Goal: Task Accomplishment & Management: Manage account settings

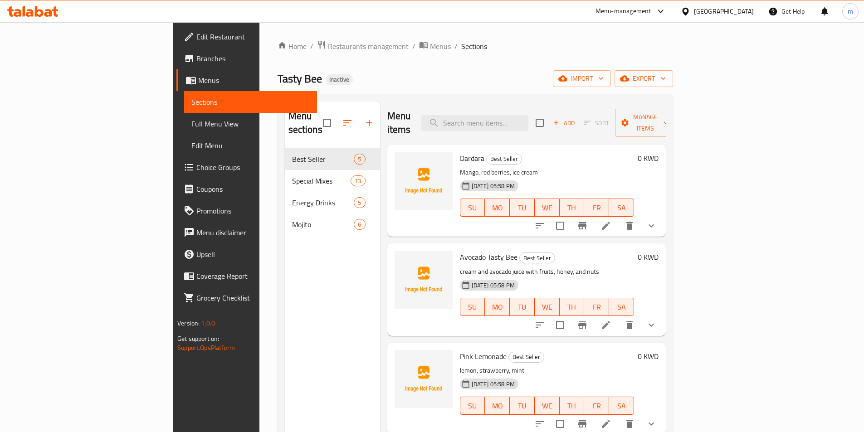
click at [285, 299] on div "Menu sections Best Seller 5 Special Mixes 13 Energy Drinks 5 Mojito 6" at bounding box center [332, 318] width 95 height 432
click at [191, 123] on span "Full Menu View" at bounding box center [250, 123] width 118 height 11
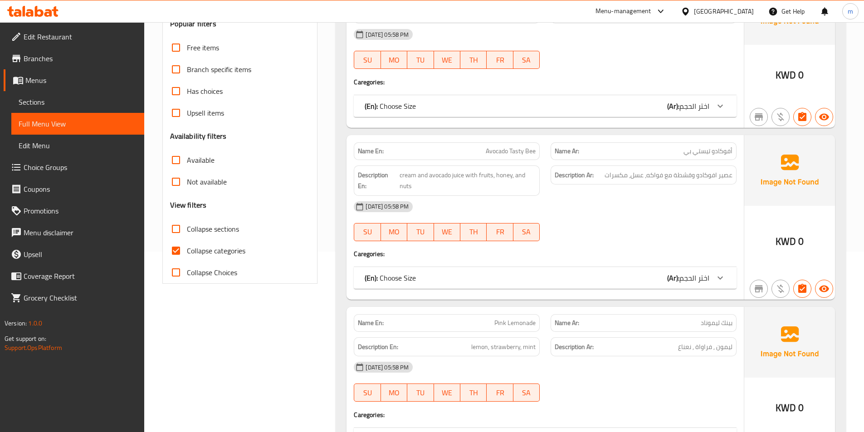
scroll to position [182, 0]
click at [236, 257] on label "Collapse categories" at bounding box center [205, 250] width 80 height 22
click at [187, 257] on input "Collapse categories" at bounding box center [176, 250] width 22 height 22
checkbox input "false"
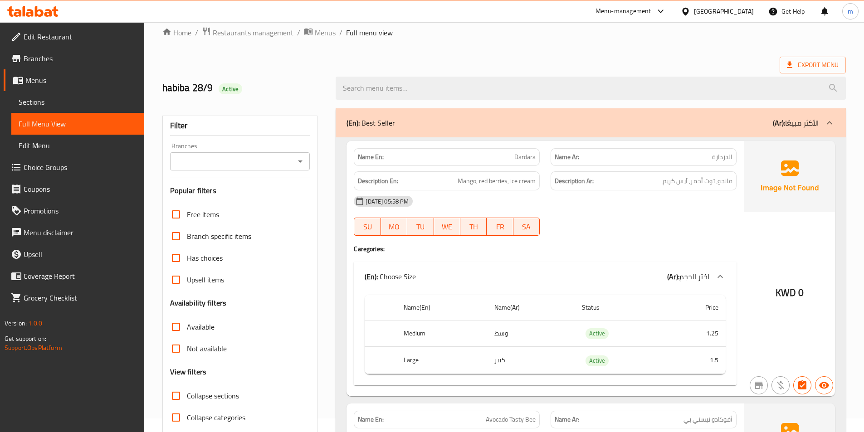
scroll to position [0, 0]
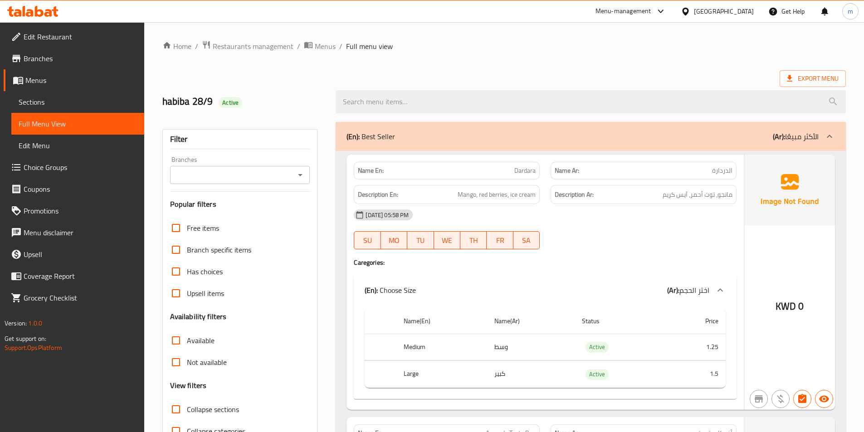
click at [710, 131] on div "(En): Best Seller (Ar): الأكثر مبيعًا" at bounding box center [583, 136] width 472 height 11
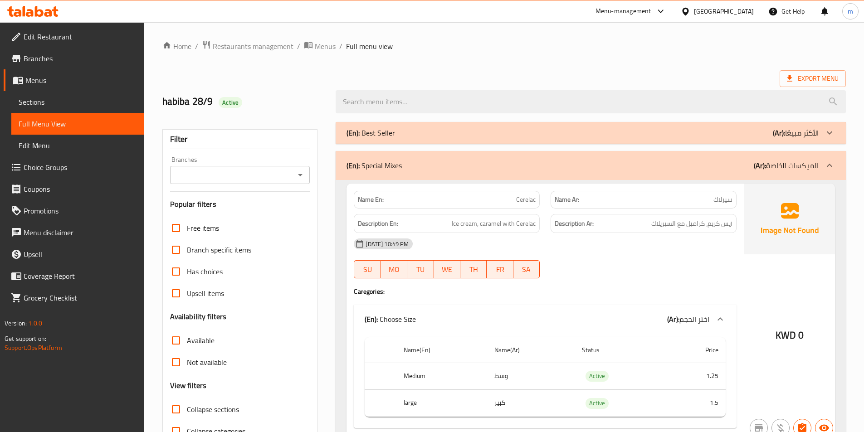
click at [699, 169] on div "(En): Special Mixes (Ar): الميكسات الخاصة" at bounding box center [583, 165] width 472 height 11
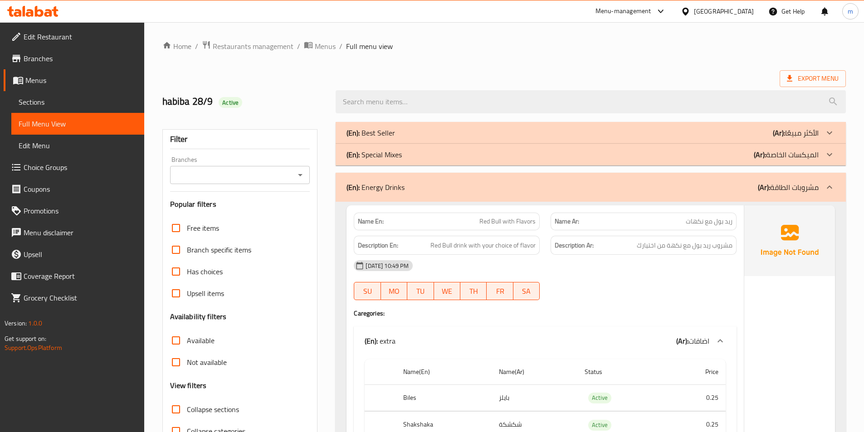
click at [713, 192] on div "(En): Energy Drinks (Ar): مشروبات الطاقة" at bounding box center [583, 187] width 472 height 11
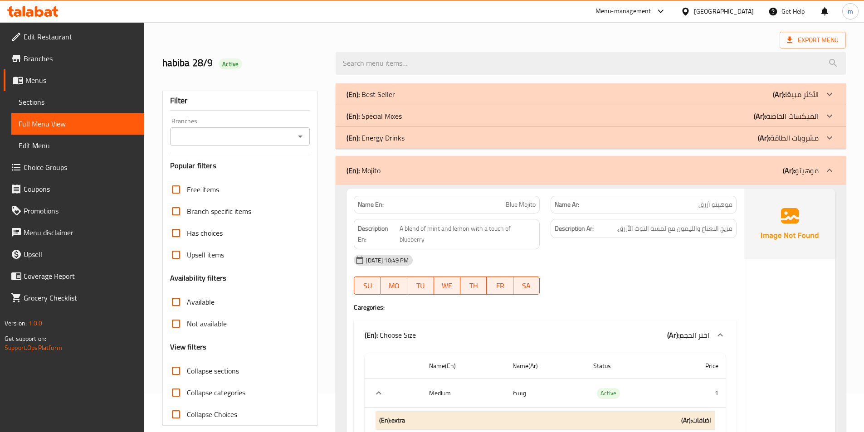
scroll to position [91, 0]
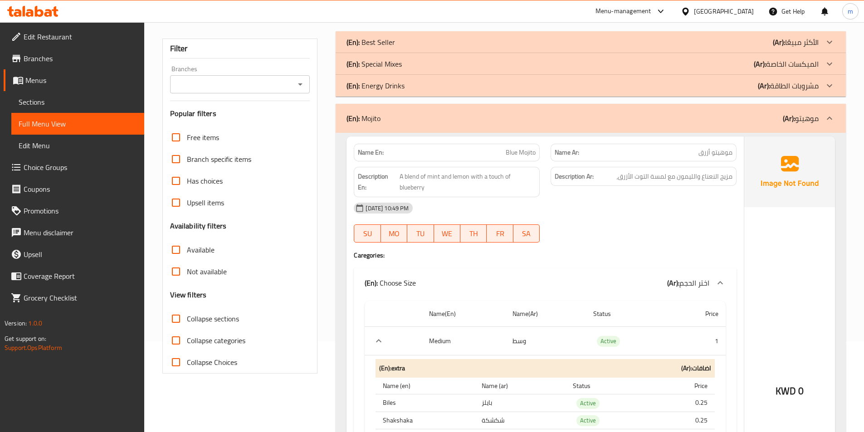
click at [672, 124] on div "(En): Mojito (Ar): موهيتو" at bounding box center [591, 118] width 510 height 29
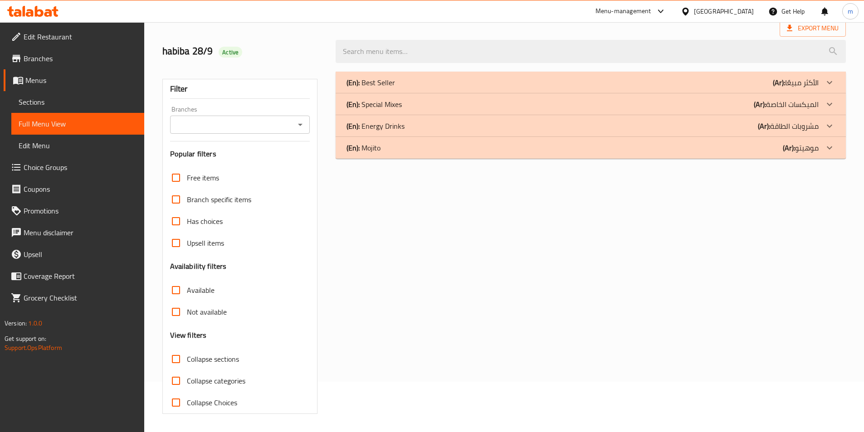
scroll to position [50, 0]
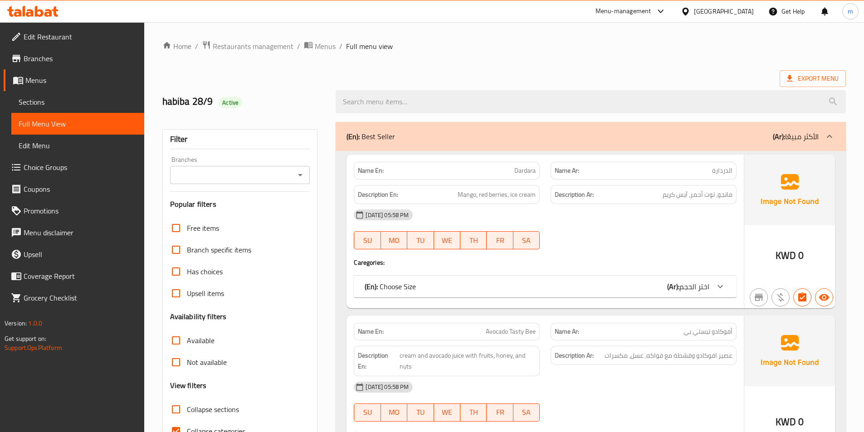
click at [49, 103] on span "Sections" at bounding box center [78, 102] width 118 height 11
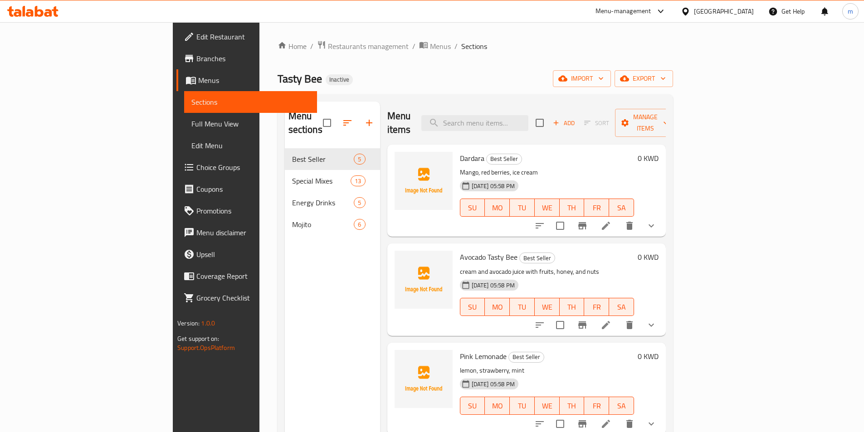
click at [285, 269] on div "Menu sections Best Seller 5 Special Mixes 13 Energy Drinks 5 Mojito 6" at bounding box center [332, 318] width 95 height 432
click at [604, 79] on span "import" at bounding box center [582, 78] width 44 height 11
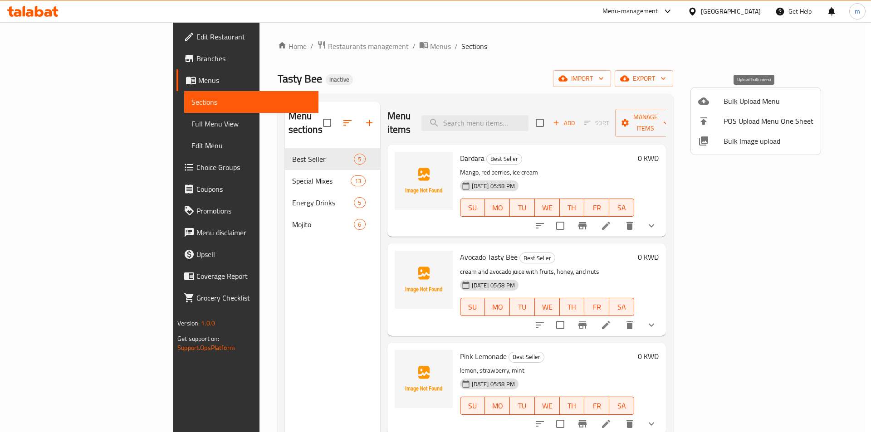
click at [752, 101] on span "Bulk Upload Menu" at bounding box center [769, 101] width 90 height 11
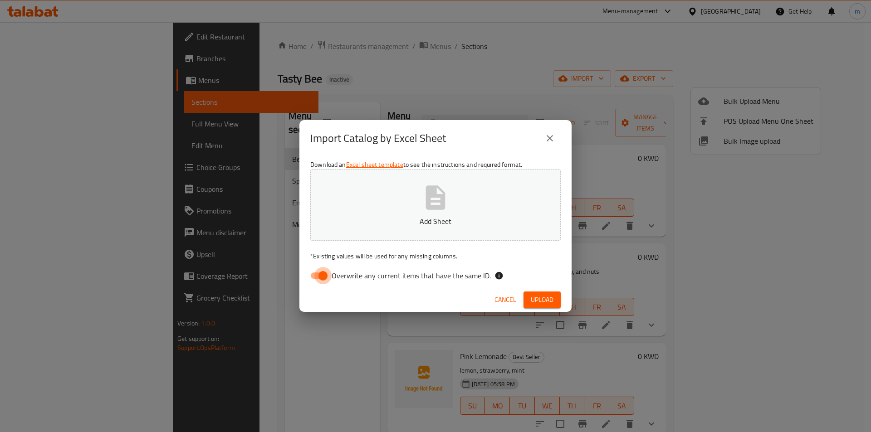
click at [324, 276] on input "Overwrite any current items that have the same ID." at bounding box center [323, 275] width 52 height 17
checkbox input "false"
click at [438, 191] on icon "button" at bounding box center [435, 197] width 29 height 29
click at [550, 132] on button "close" at bounding box center [550, 139] width 22 height 22
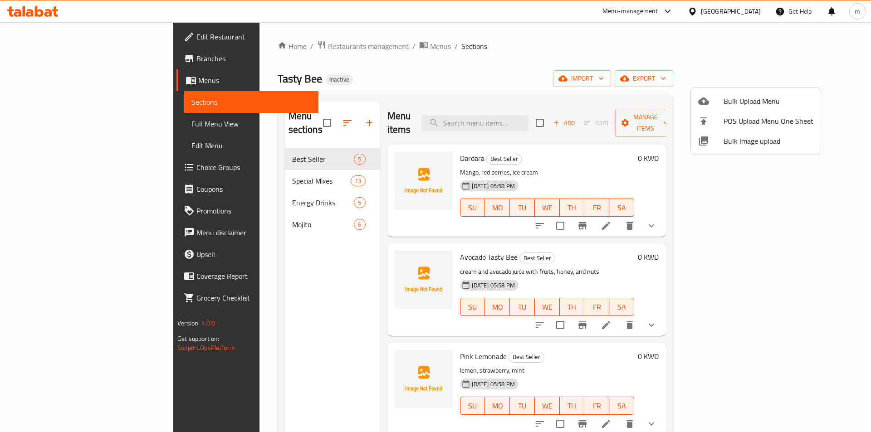
click at [734, 100] on span "Bulk Upload Menu" at bounding box center [769, 101] width 90 height 11
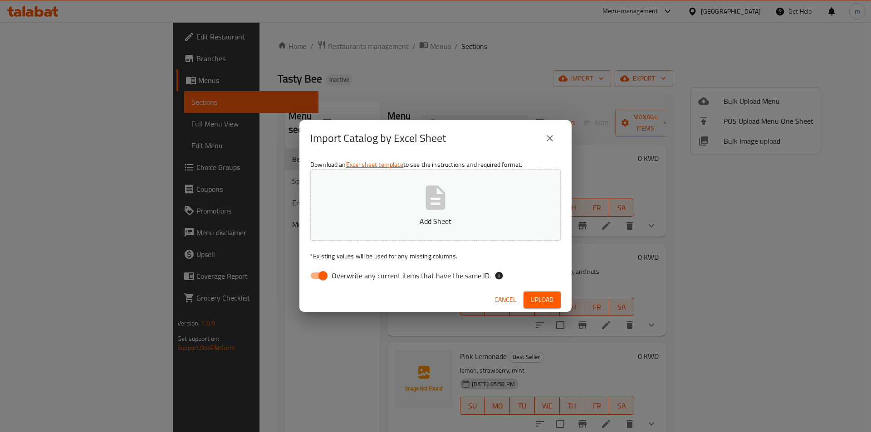
click at [403, 275] on span "Overwrite any current items that have the same ID." at bounding box center [411, 275] width 159 height 11
click at [349, 275] on input "Overwrite any current items that have the same ID." at bounding box center [323, 275] width 52 height 17
checkbox input "false"
click at [409, 196] on button "Add Sheet" at bounding box center [435, 205] width 250 height 72
click at [538, 295] on span "Upload" at bounding box center [542, 299] width 23 height 11
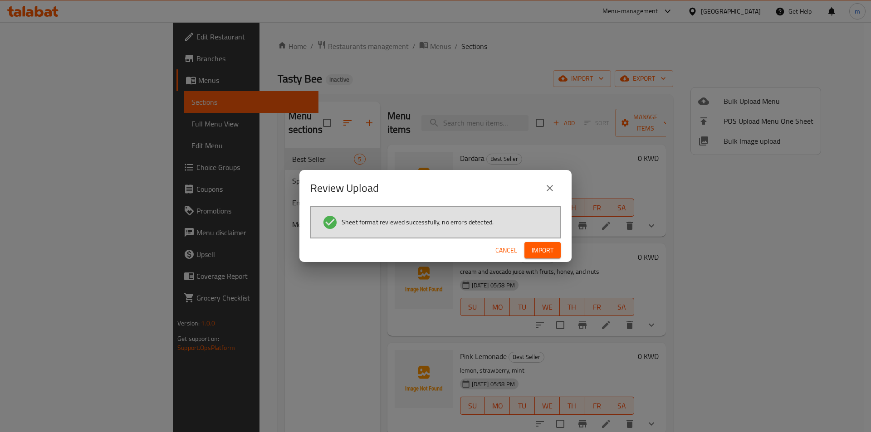
click at [540, 255] on span "Import" at bounding box center [543, 250] width 22 height 11
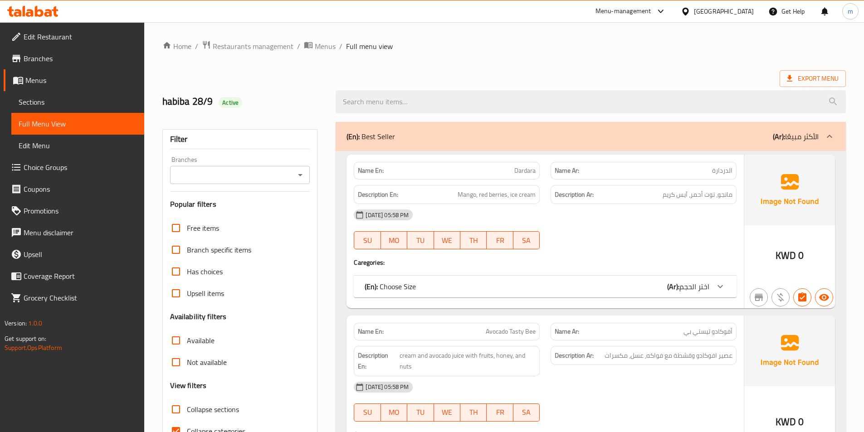
click at [188, 426] on span "Collapse categories" at bounding box center [216, 431] width 59 height 11
click at [187, 426] on input "Collapse categories" at bounding box center [176, 432] width 22 height 22
checkbox input "false"
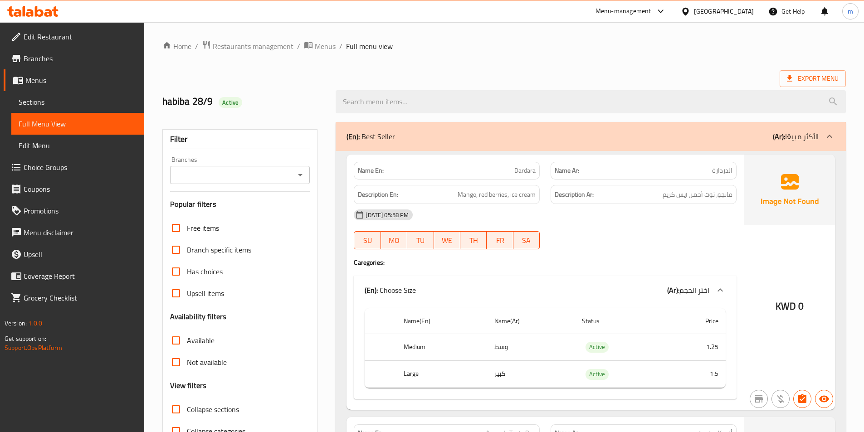
scroll to position [10, 0]
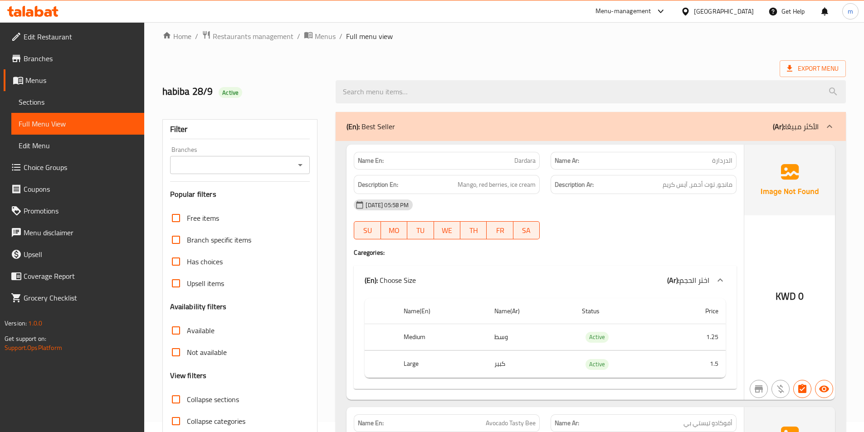
click at [481, 132] on div "(En): Best Seller (Ar): الأكثر مبيعًا" at bounding box center [591, 126] width 510 height 29
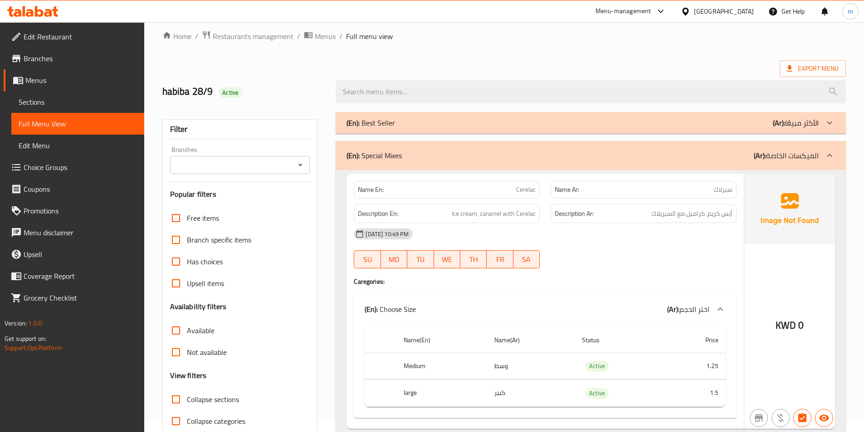
click at [492, 146] on div "(En): Special Mixes (Ar): الميكسات الخاصة" at bounding box center [591, 155] width 510 height 29
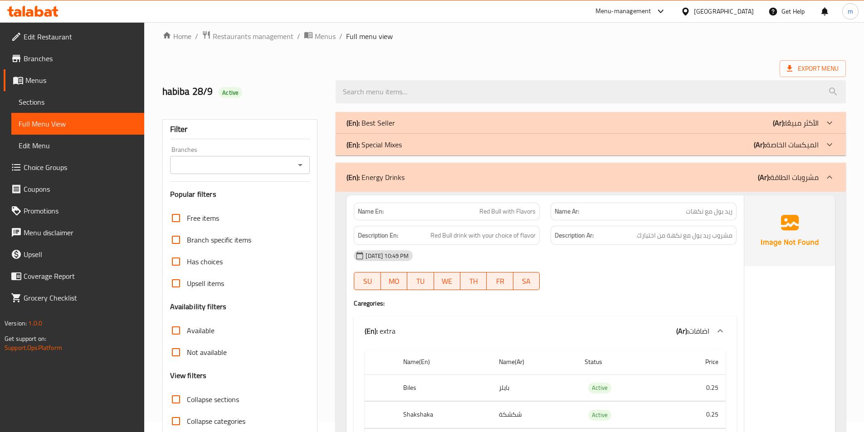
click at [487, 182] on div "(En): Energy Drinks (Ar): مشروبات الطاقة" at bounding box center [583, 177] width 472 height 11
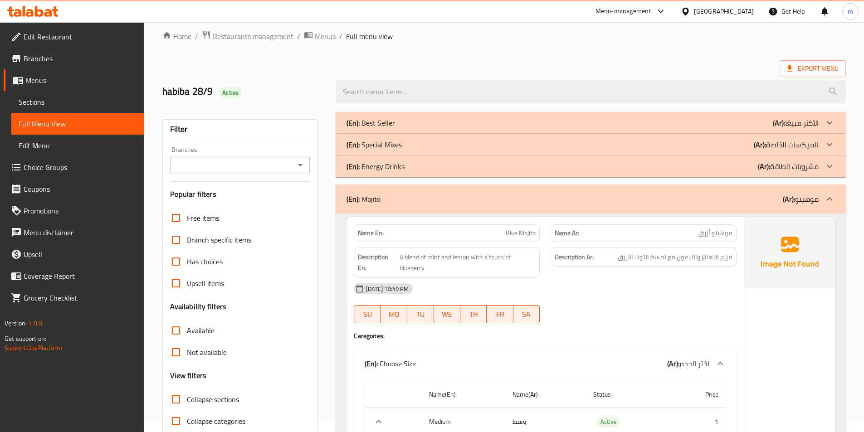
click at [514, 191] on div "(En): Mojito (Ar): موهيتو" at bounding box center [591, 199] width 510 height 29
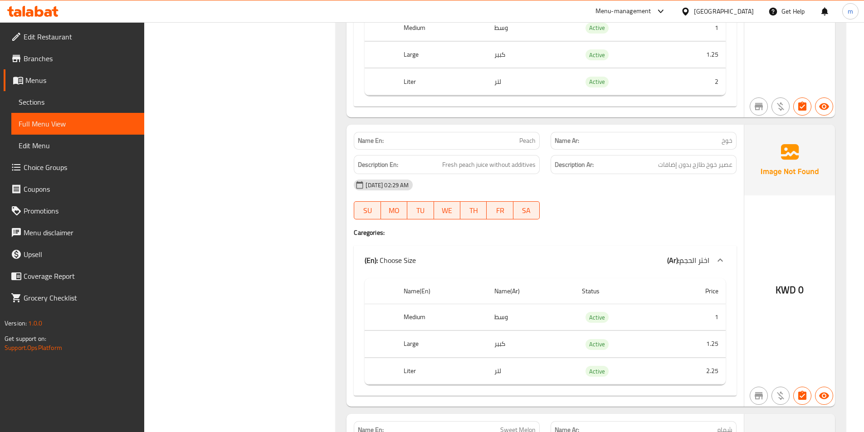
scroll to position [3912, 0]
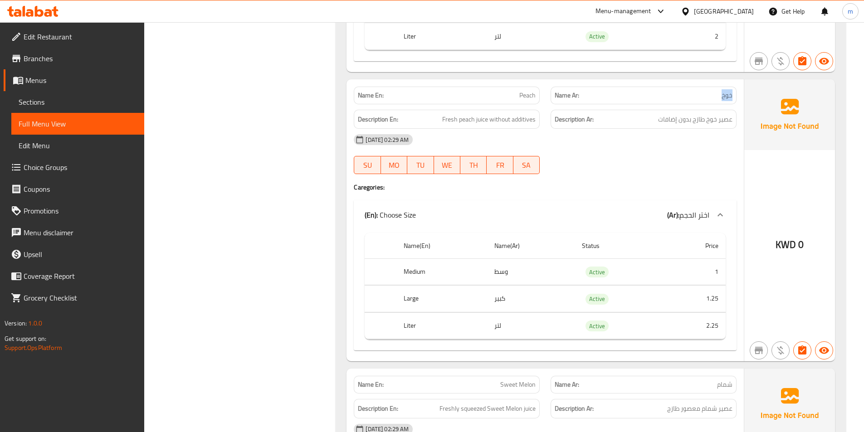
drag, startPoint x: 711, startPoint y: 98, endPoint x: 734, endPoint y: 96, distance: 22.8
click at [734, 96] on div "Name Ar: خوخ" at bounding box center [644, 96] width 186 height 18
copy span "خوخ"
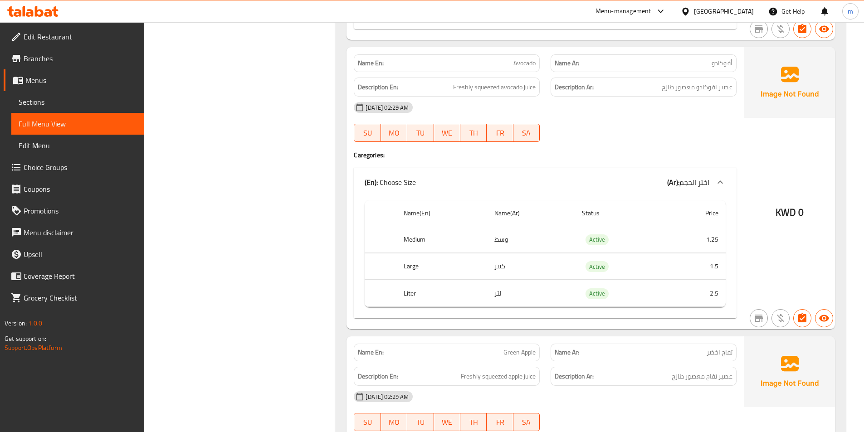
scroll to position [4820, 0]
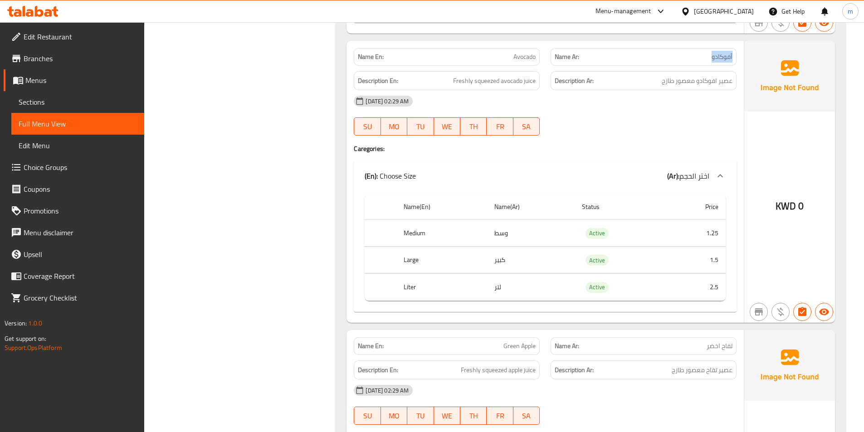
drag, startPoint x: 698, startPoint y: 58, endPoint x: 736, endPoint y: 53, distance: 37.9
click at [736, 53] on div "Name Ar: أفوكادو" at bounding box center [644, 57] width 186 height 18
copy span "أفوكادو"
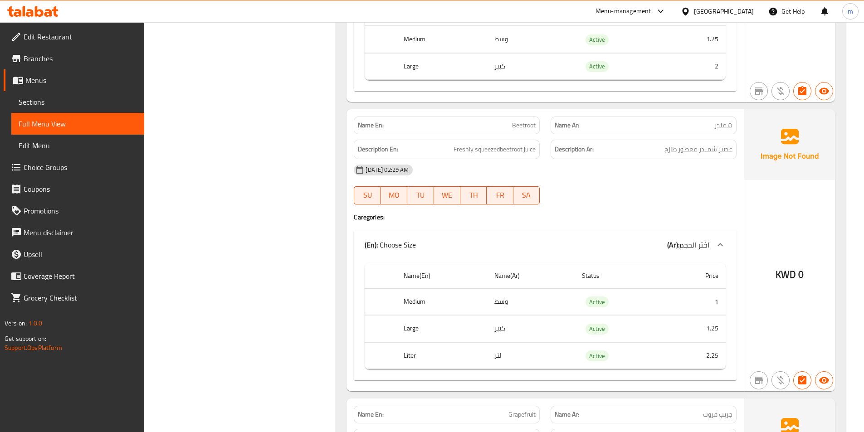
scroll to position [6544, 0]
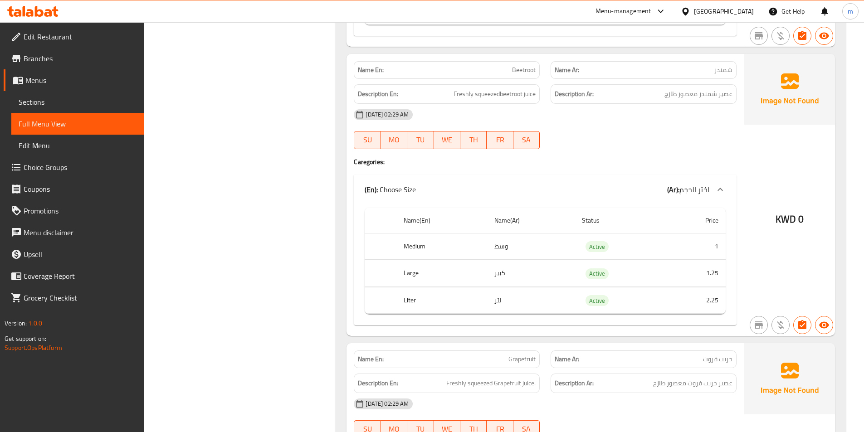
click at [526, 68] on span "Beetroot" at bounding box center [524, 70] width 24 height 10
copy span "Beetroot"
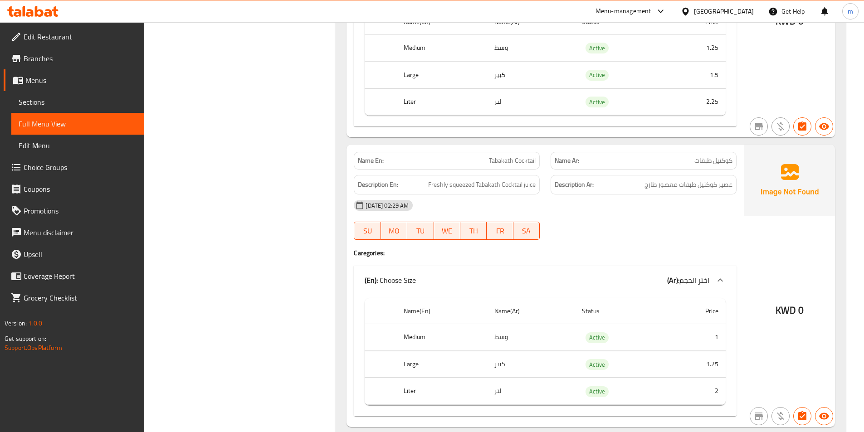
scroll to position [7064, 0]
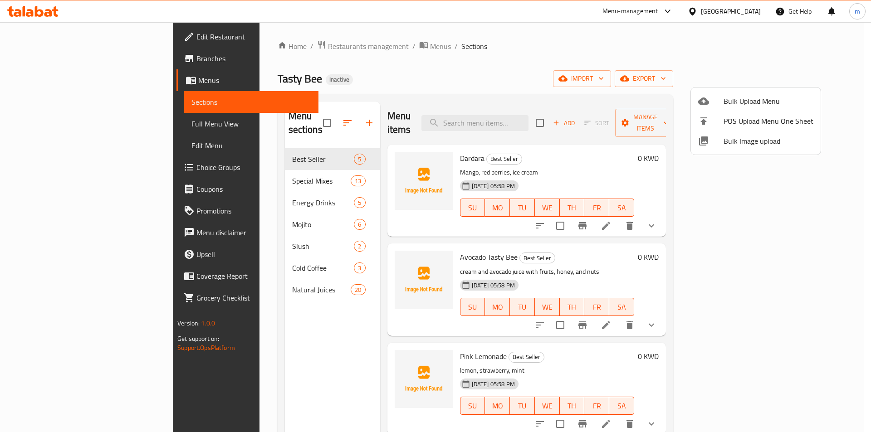
click at [562, 108] on div at bounding box center [435, 216] width 871 height 432
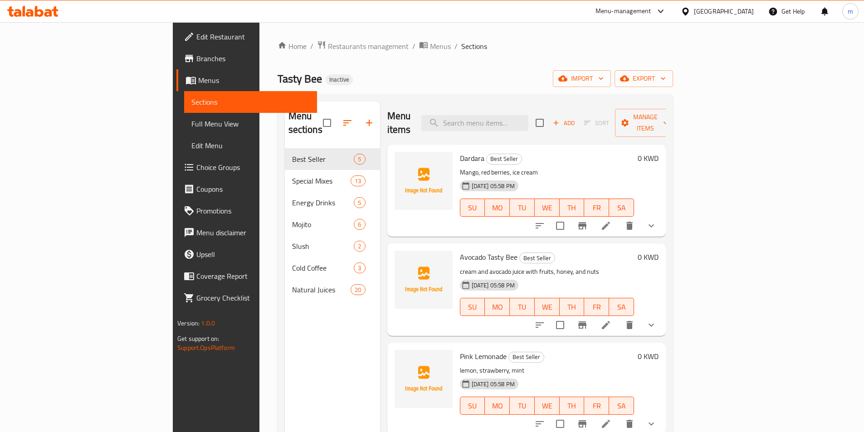
click at [529, 115] on input "search" at bounding box center [475, 123] width 107 height 16
paste input "Beetroot"
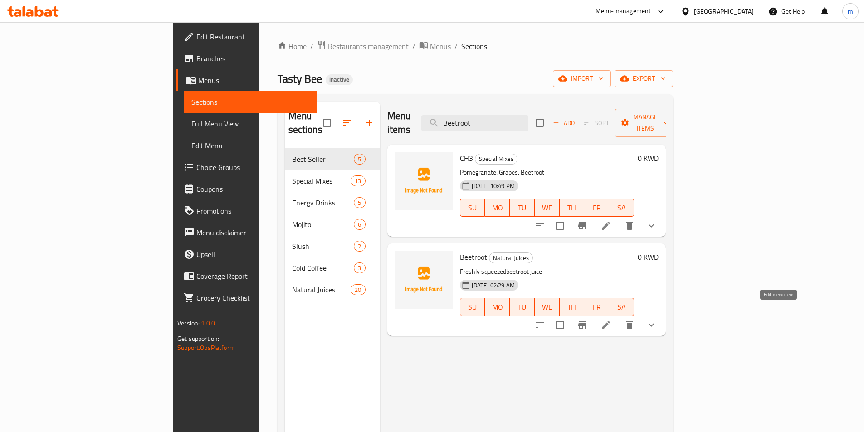
type input "Beetroot"
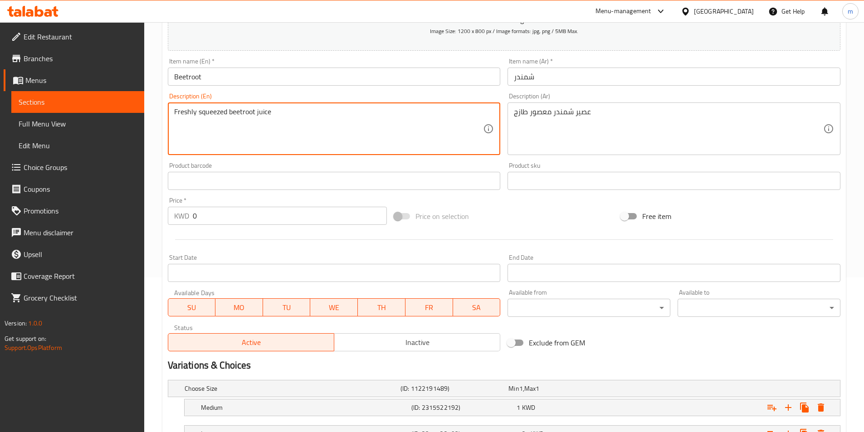
scroll to position [255, 0]
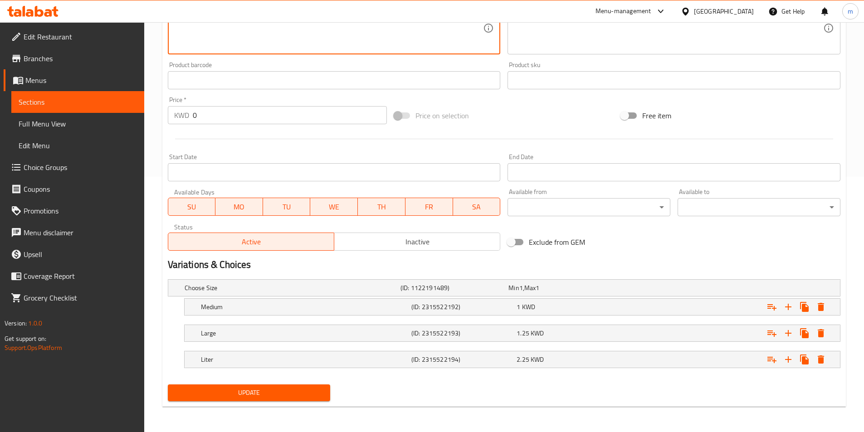
type textarea "Freshly squeezed beetroot juice"
click at [251, 385] on button "Update" at bounding box center [249, 393] width 163 height 17
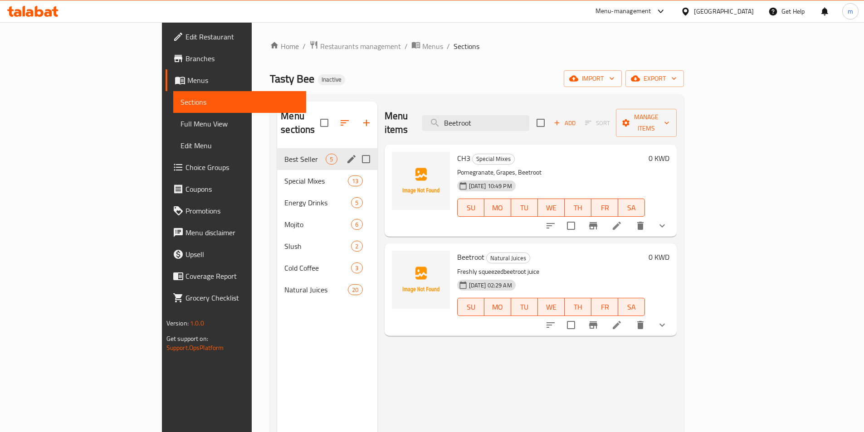
click at [357, 150] on input "Menu sections" at bounding box center [366, 159] width 19 height 19
checkbox input "true"
click at [334, 118] on icon "button" at bounding box center [339, 123] width 11 height 11
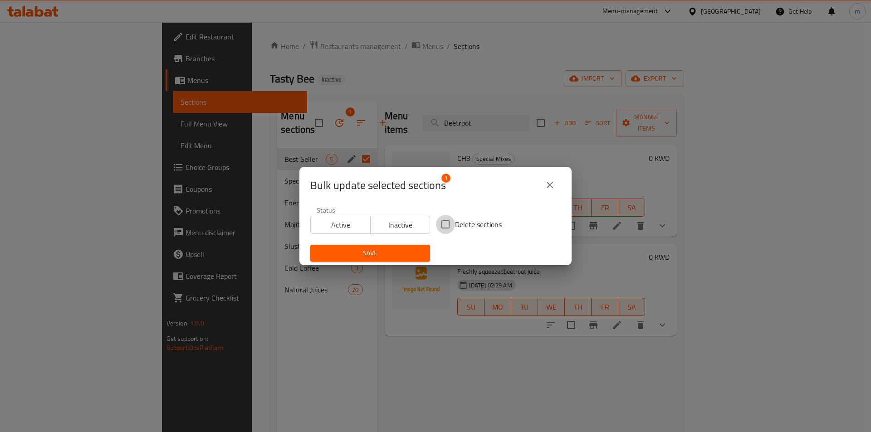
click at [446, 225] on input "Delete sections" at bounding box center [445, 224] width 19 height 19
checkbox input "true"
click at [556, 191] on button "close" at bounding box center [550, 185] width 22 height 22
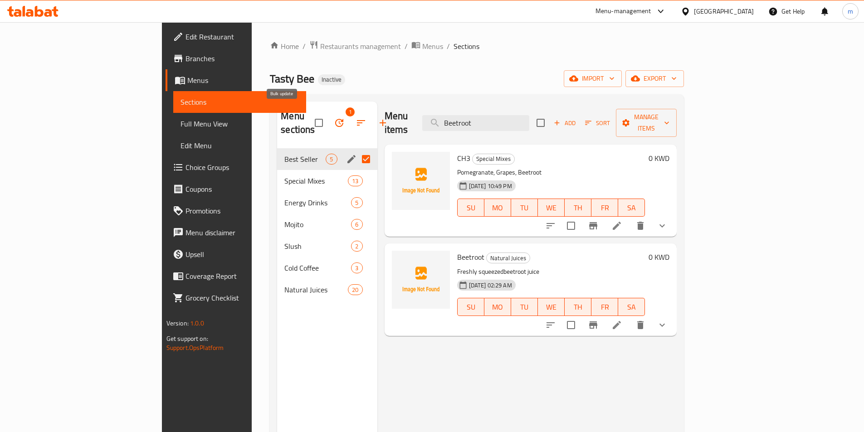
click at [334, 118] on icon "button" at bounding box center [339, 123] width 11 height 11
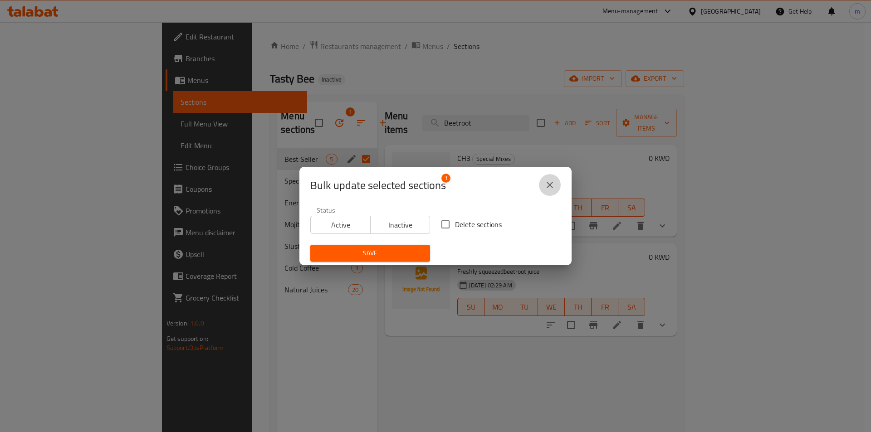
click at [552, 183] on icon "close" at bounding box center [550, 185] width 6 height 6
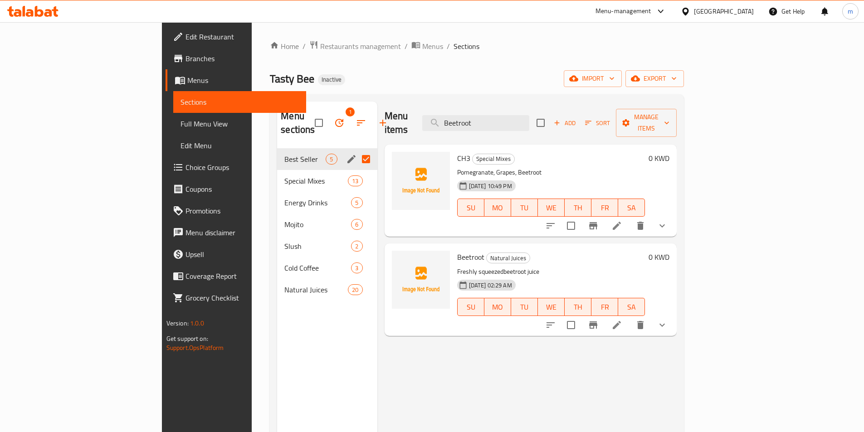
click at [357, 150] on input "Menu sections" at bounding box center [366, 159] width 19 height 19
checkbox input "false"
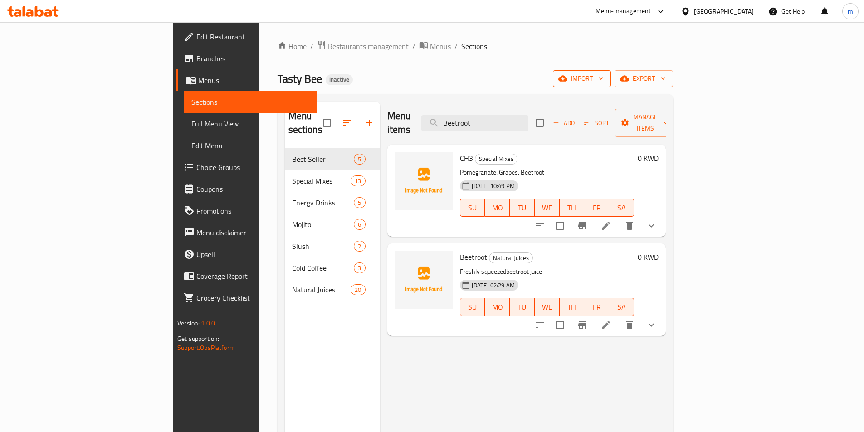
click at [604, 83] on span "import" at bounding box center [582, 78] width 44 height 11
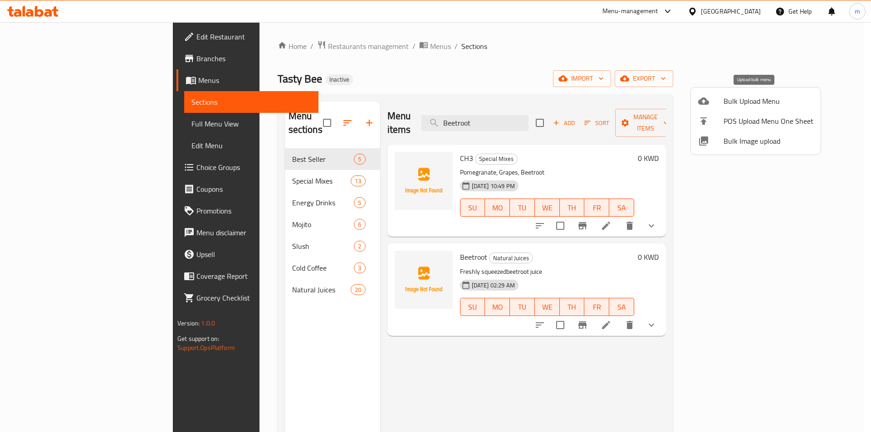
click at [732, 96] on span "Bulk Upload Menu" at bounding box center [769, 101] width 90 height 11
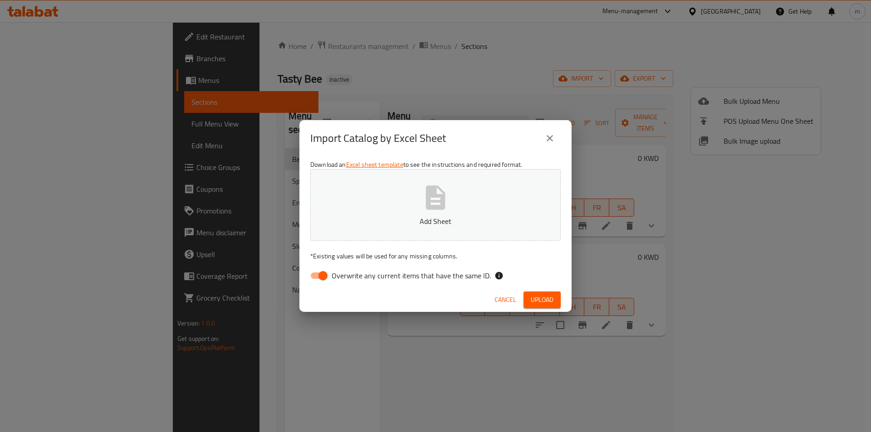
click at [364, 277] on span "Overwrite any current items that have the same ID." at bounding box center [411, 275] width 159 height 11
click at [349, 277] on input "Overwrite any current items that have the same ID." at bounding box center [323, 275] width 52 height 17
checkbox input "false"
click at [385, 183] on button "Add Sheet" at bounding box center [435, 205] width 250 height 72
click at [559, 301] on button "Upload" at bounding box center [542, 300] width 37 height 17
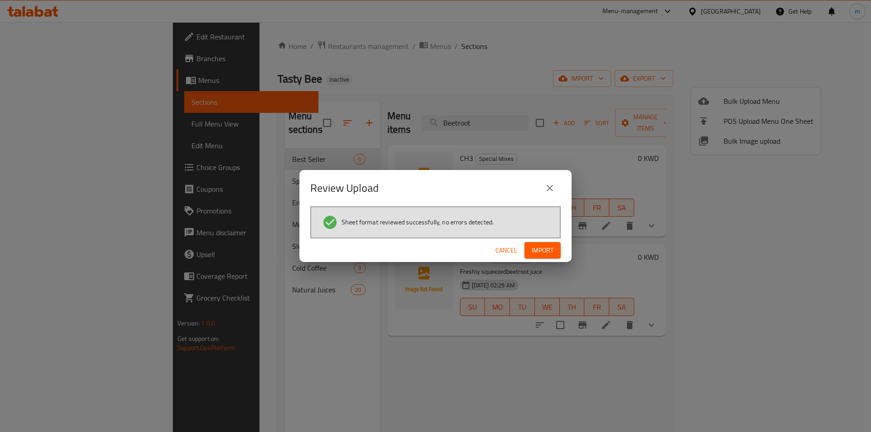
click at [545, 251] on span "Import" at bounding box center [543, 250] width 22 height 11
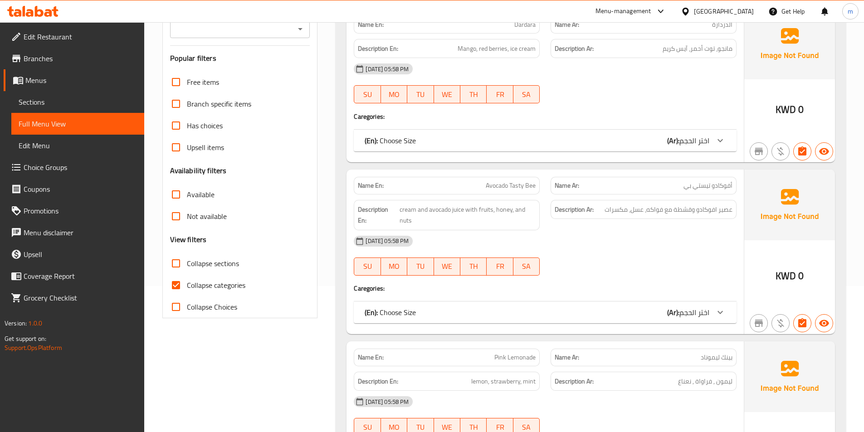
scroll to position [45, 0]
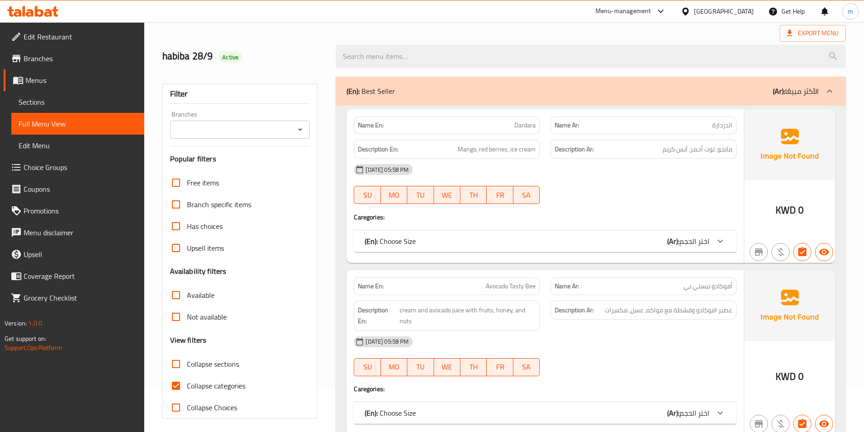
click at [691, 91] on div "(En): Best Seller (Ar): الأكثر مبيعًا" at bounding box center [583, 91] width 472 height 11
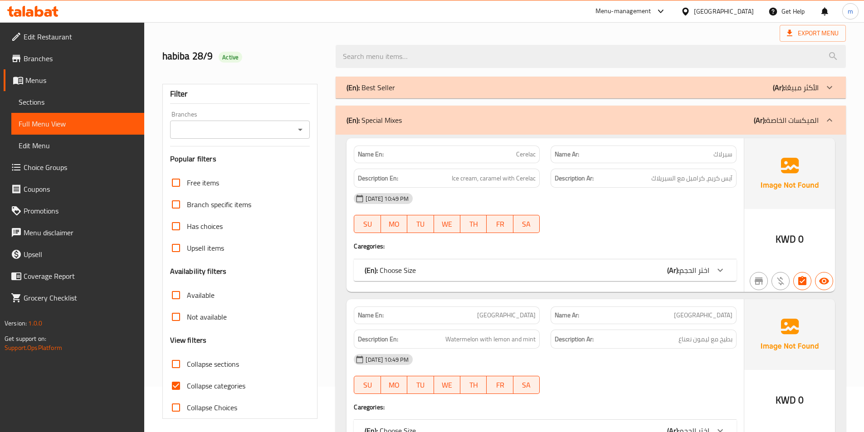
click at [206, 382] on span "Collapse categories" at bounding box center [216, 386] width 59 height 11
click at [187, 382] on input "Collapse categories" at bounding box center [176, 386] width 22 height 22
checkbox input "false"
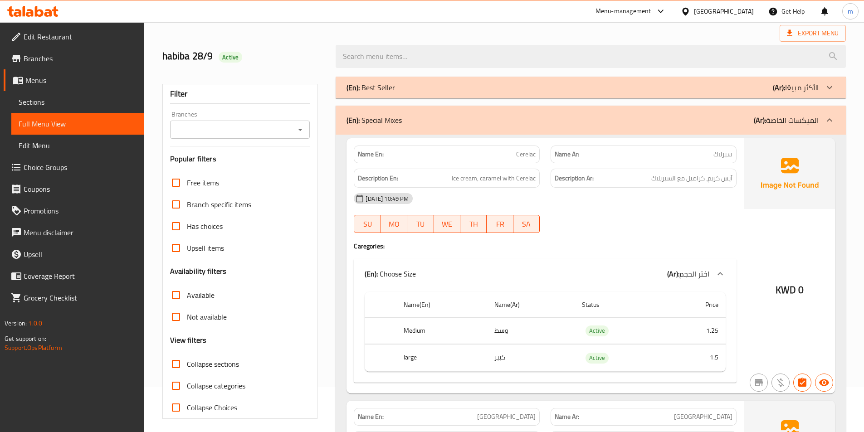
click at [629, 119] on div "(En): Special Mixes (Ar): الميكسات الخاصة" at bounding box center [583, 120] width 472 height 11
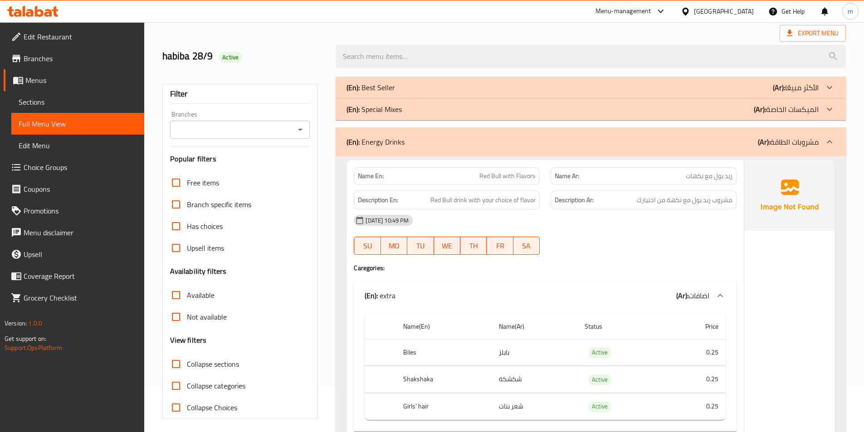
click at [677, 135] on div "(En): Energy Drinks (Ar): مشروبات الطاقة" at bounding box center [591, 142] width 510 height 29
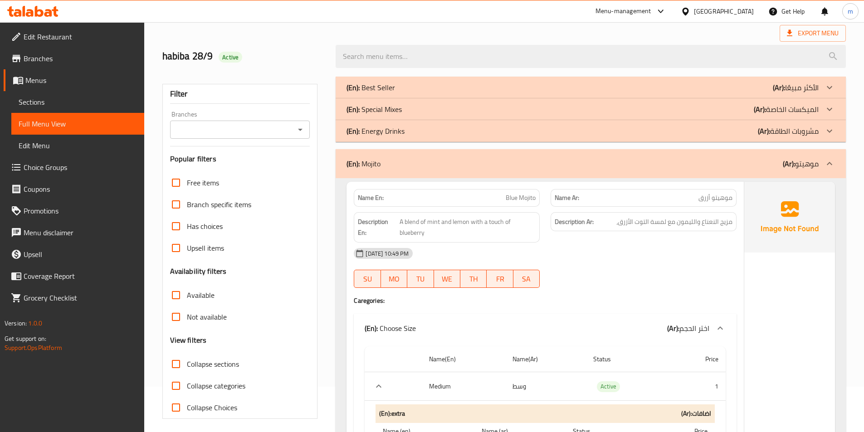
click at [682, 160] on div "(En): Mojito (Ar): موهيتو" at bounding box center [583, 163] width 472 height 11
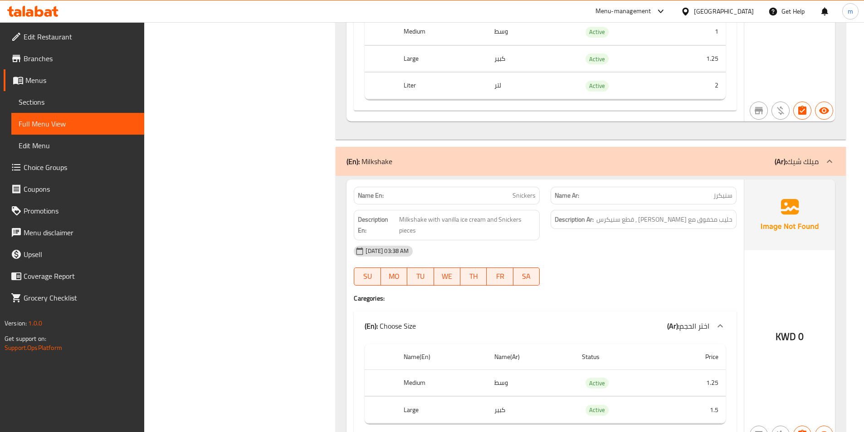
scroll to position [7346, 0]
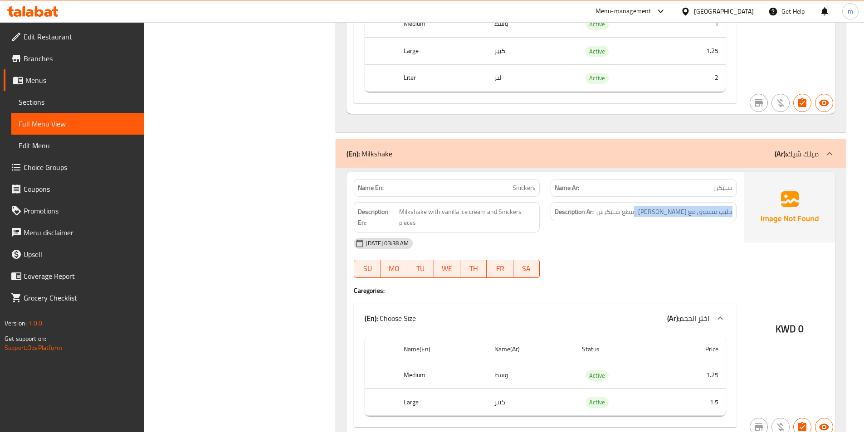
drag, startPoint x: 645, startPoint y: 211, endPoint x: 736, endPoint y: 211, distance: 91.7
click at [736, 211] on div "Description Ar: حليب مخفوق مع ايس كريم فانيليا , قطع سنيكرس" at bounding box center [644, 212] width 186 height 20
copy span "حليب مخفوق مع ايس كريم فانيليا"
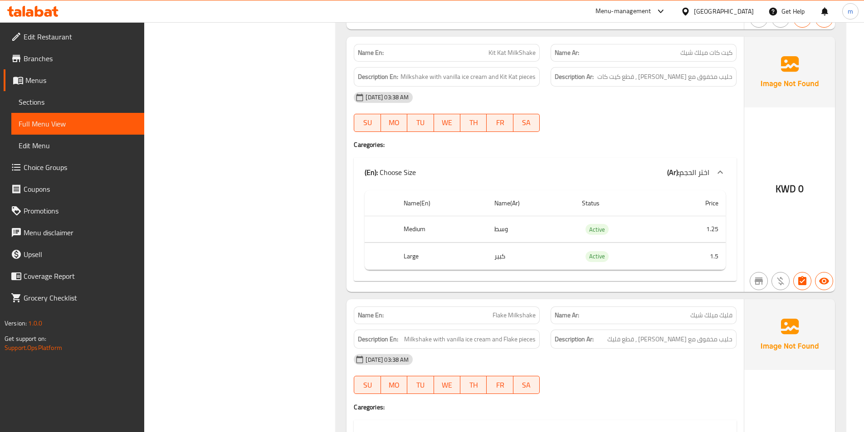
scroll to position [9796, 0]
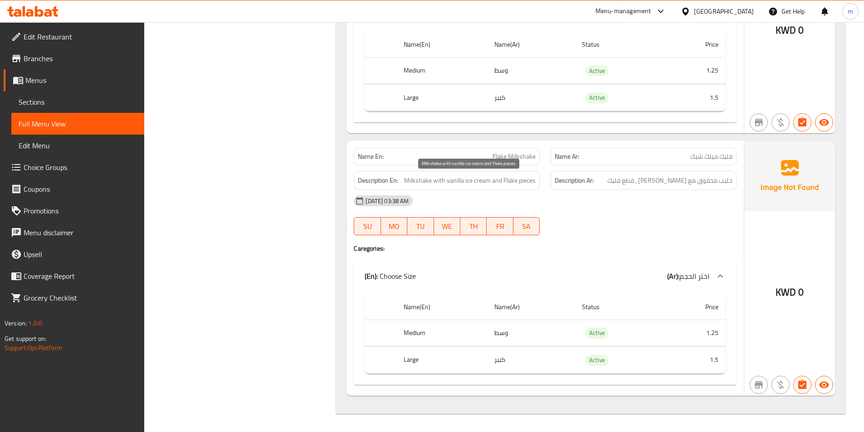
click at [432, 181] on span "Milkshake with vanilla ice cream and Flake pieces" at bounding box center [470, 180] width 132 height 11
drag, startPoint x: 407, startPoint y: 181, endPoint x: 502, endPoint y: 185, distance: 95.4
click at [502, 185] on span "Milkshake with vanilla ice cream and Flake pieces" at bounding box center [470, 180] width 132 height 11
copy span "Milkshake with vanilla ice cream and"
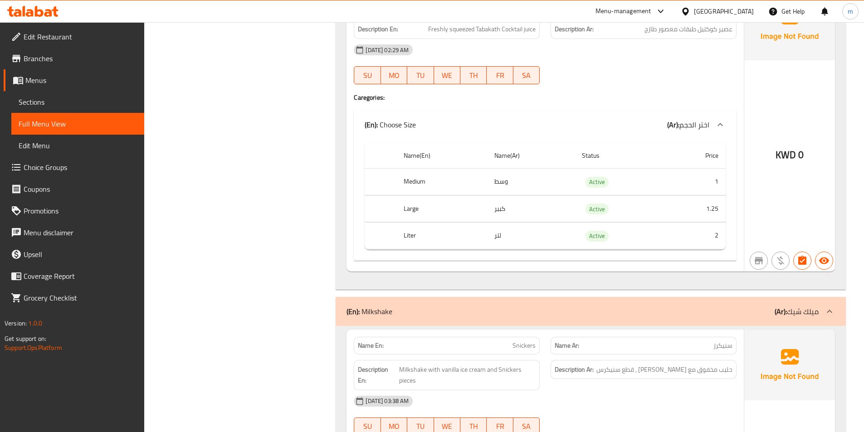
scroll to position [7255, 0]
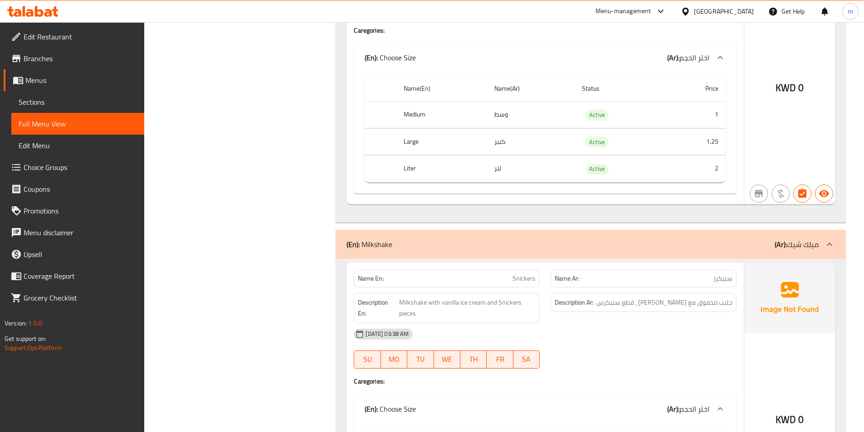
click at [758, 237] on div "(En): Milkshake (Ar): ميلك شيك" at bounding box center [591, 244] width 510 height 29
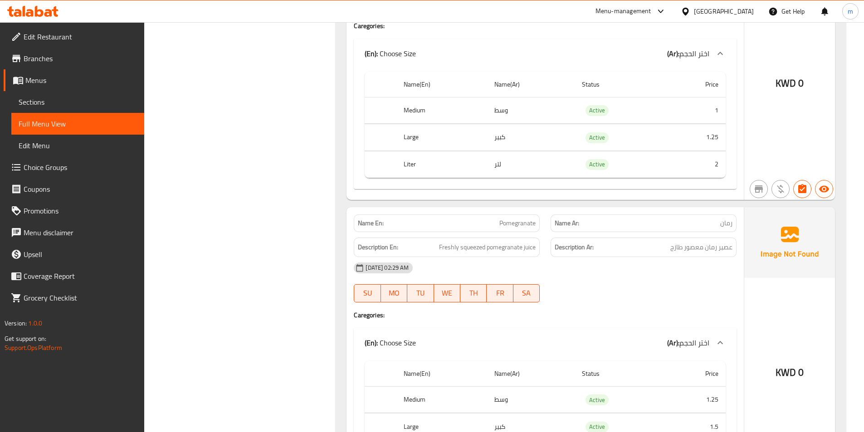
scroll to position [0, 0]
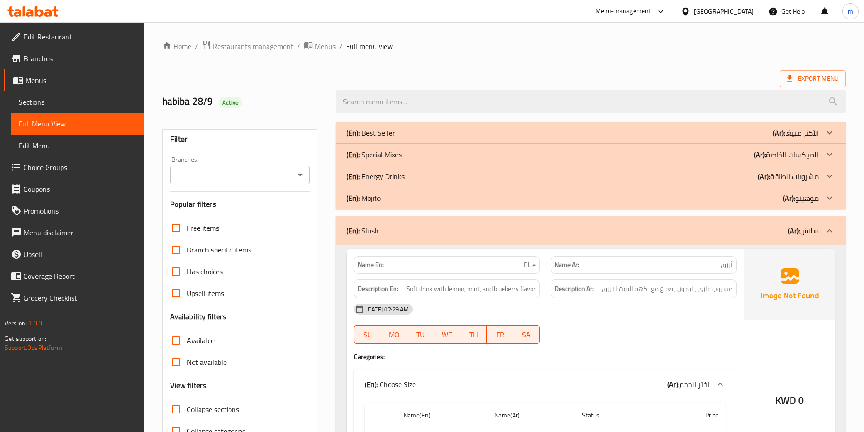
click at [743, 226] on div "(En): Slush (Ar): سلاش" at bounding box center [583, 231] width 472 height 11
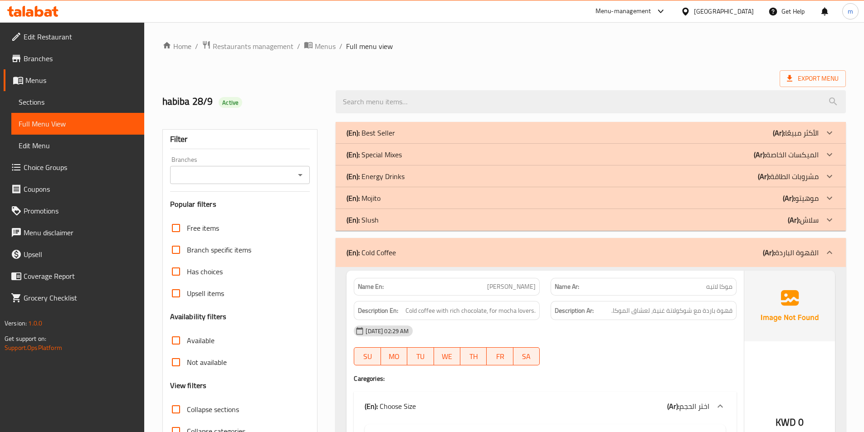
click at [746, 249] on div "(En): Cold Coffee (Ar): القهوة الباردة" at bounding box center [583, 252] width 472 height 11
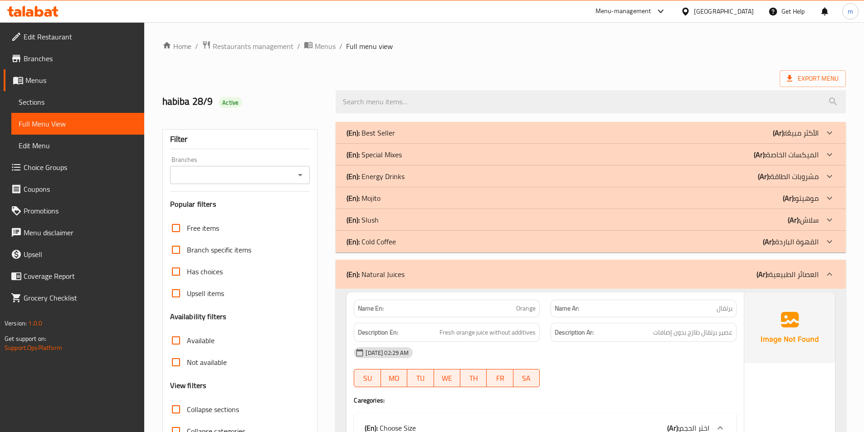
click at [746, 266] on div "(En): Natural Juices (Ar): العصائر الطبيعية" at bounding box center [591, 274] width 510 height 29
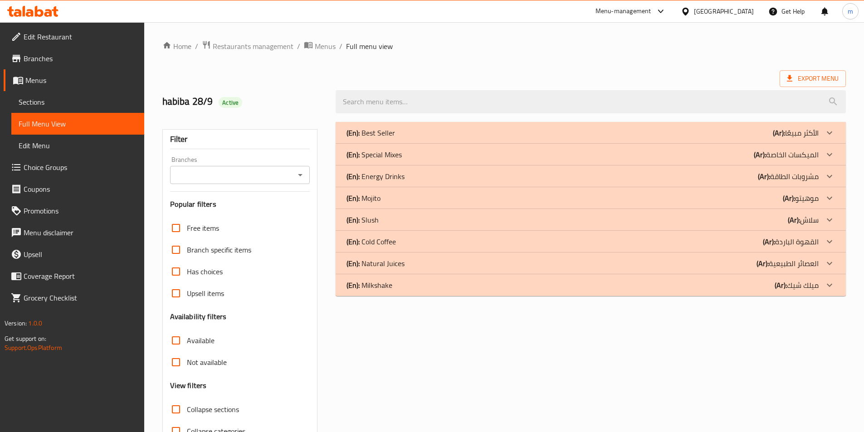
click at [743, 287] on div "(En): Milkshake (Ar): ميلك شيك" at bounding box center [583, 285] width 472 height 11
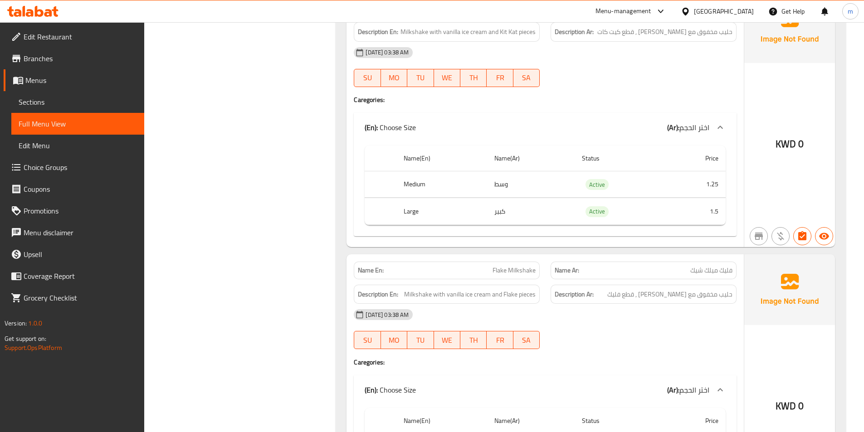
scroll to position [2593, 0]
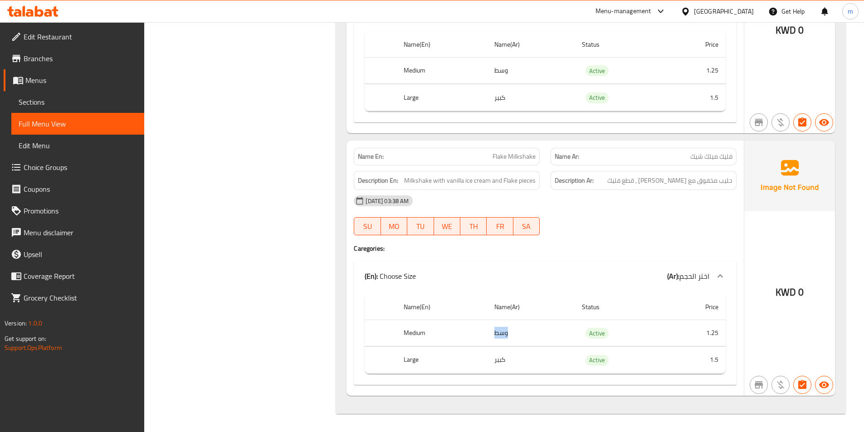
drag, startPoint x: 511, startPoint y: 334, endPoint x: 495, endPoint y: 338, distance: 17.0
click at [495, 338] on td "وسط" at bounding box center [531, 333] width 88 height 27
copy td "وسط"
drag, startPoint x: 518, startPoint y: 362, endPoint x: 495, endPoint y: 363, distance: 23.2
click at [495, 363] on td "كبير" at bounding box center [531, 360] width 88 height 27
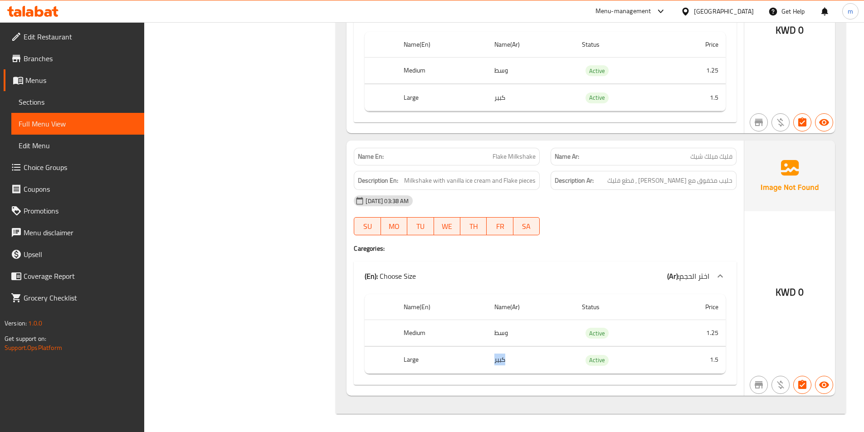
copy td "كبير"
drag, startPoint x: 427, startPoint y: 337, endPoint x: 400, endPoint y: 343, distance: 27.5
click at [400, 343] on th "Medium" at bounding box center [442, 333] width 90 height 27
copy th "Medium"
drag, startPoint x: 428, startPoint y: 356, endPoint x: 393, endPoint y: 360, distance: 35.2
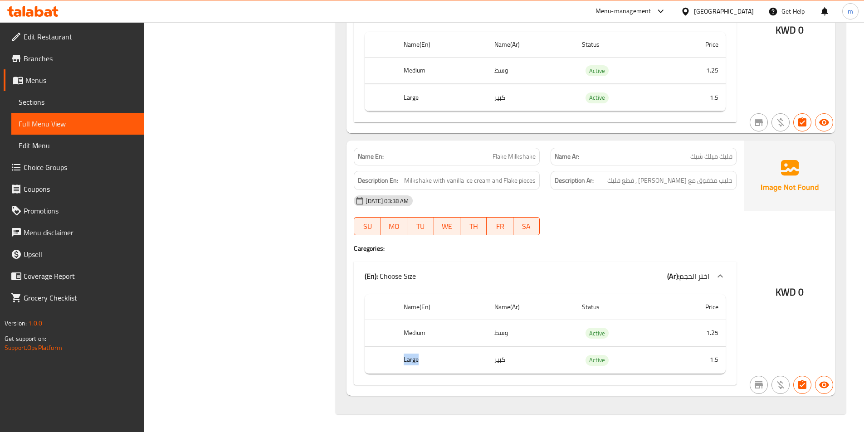
click at [393, 360] on tr "Large كبير Active 1.5" at bounding box center [545, 360] width 361 height 27
copy tr "Large"
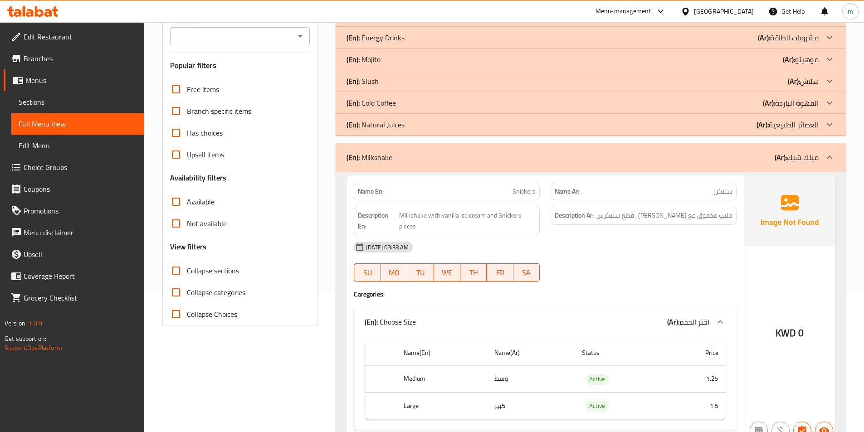
scroll to position [0, 0]
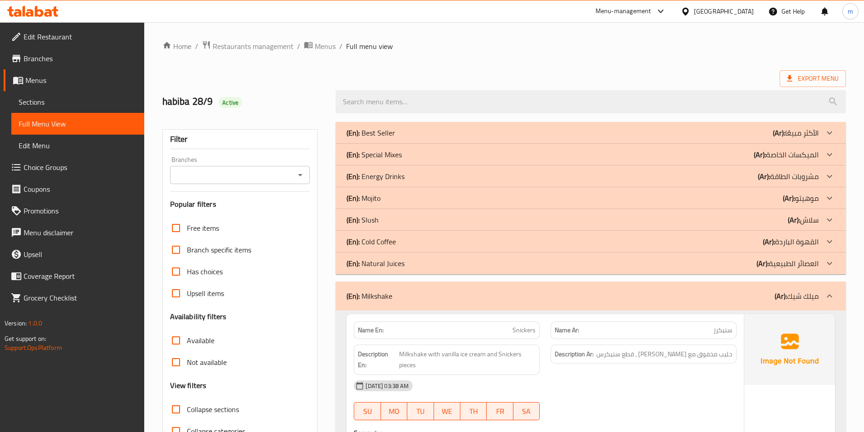
click at [771, 267] on p "(Ar): العصائر الطبيعية" at bounding box center [788, 263] width 62 height 11
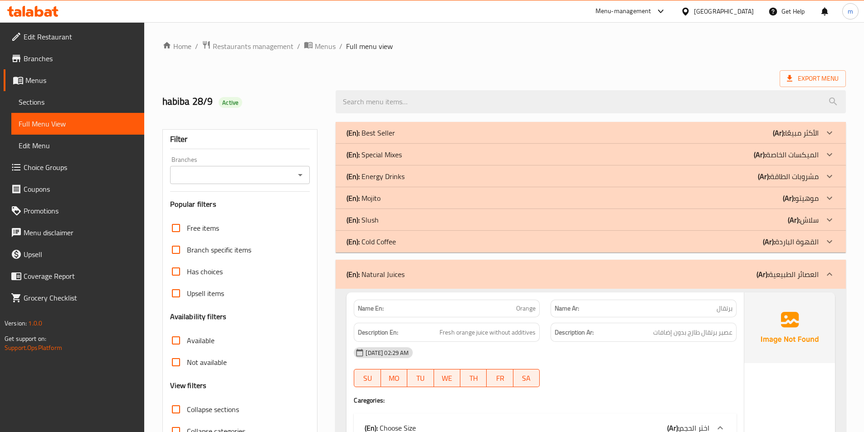
click at [765, 245] on b "(Ar):" at bounding box center [769, 242] width 12 height 14
click at [762, 219] on div "(En): Slush (Ar): سلاش" at bounding box center [583, 220] width 472 height 11
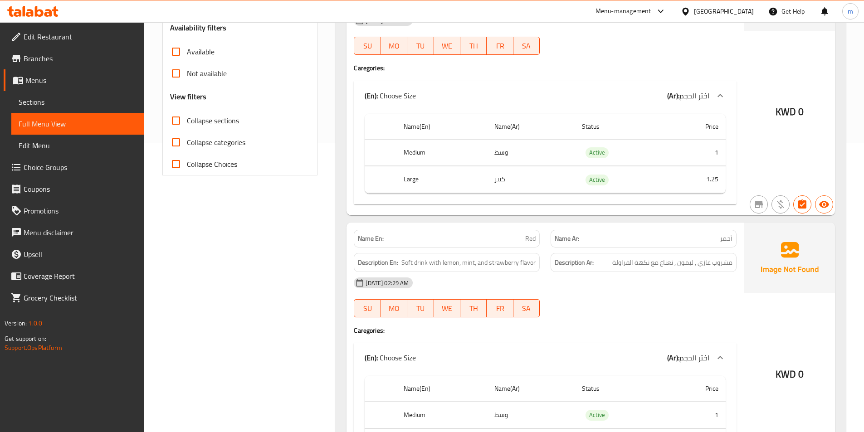
scroll to position [499, 0]
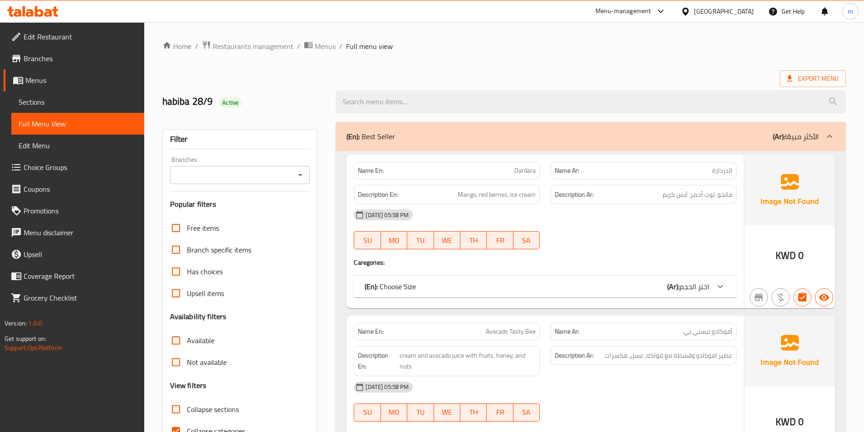
click at [83, 39] on span "Edit Restaurant" at bounding box center [80, 36] width 113 height 11
click at [75, 44] on link "Edit Restaurant" at bounding box center [74, 37] width 141 height 22
click at [610, 130] on div "(En): Best Seller (Ar): الأكثر مبيعًا" at bounding box center [591, 136] width 510 height 29
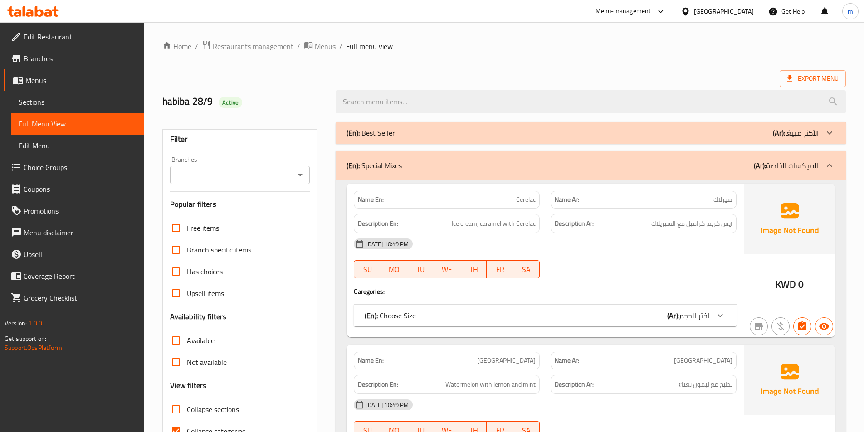
click at [200, 427] on span "Collapse categories" at bounding box center [216, 431] width 59 height 11
click at [187, 427] on input "Collapse categories" at bounding box center [176, 432] width 22 height 22
checkbox input "false"
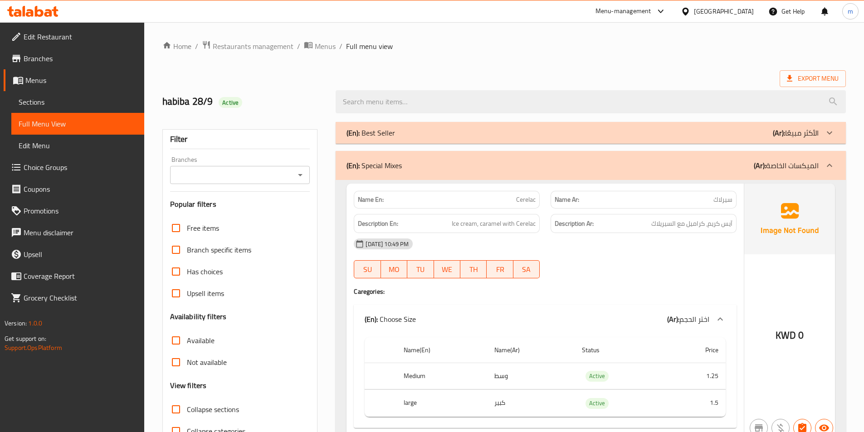
scroll to position [10, 0]
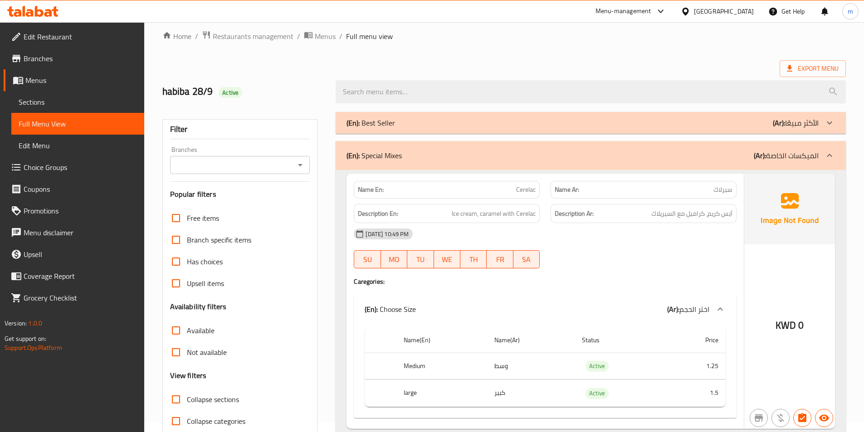
click at [531, 144] on div "(En): Special Mixes (Ar): الميكسات الخاصة" at bounding box center [591, 155] width 510 height 29
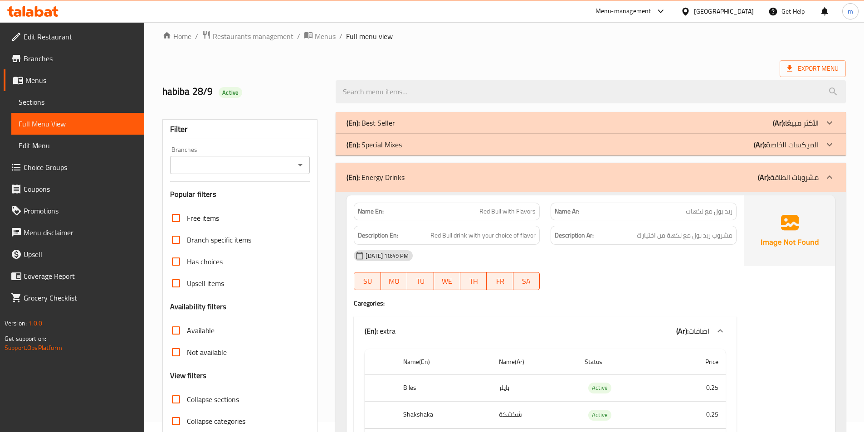
click at [545, 170] on div "(En): Energy Drinks (Ar): مشروبات الطاقة" at bounding box center [591, 177] width 510 height 29
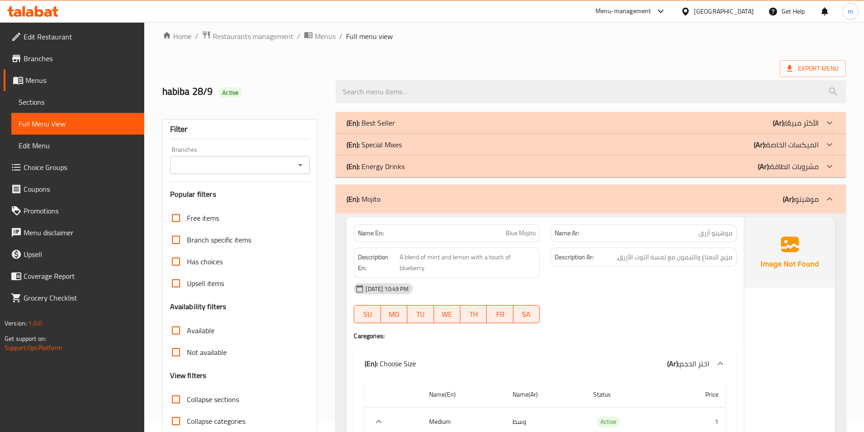
click at [565, 195] on div "(En): Mojito (Ar): موهيتو" at bounding box center [583, 199] width 472 height 11
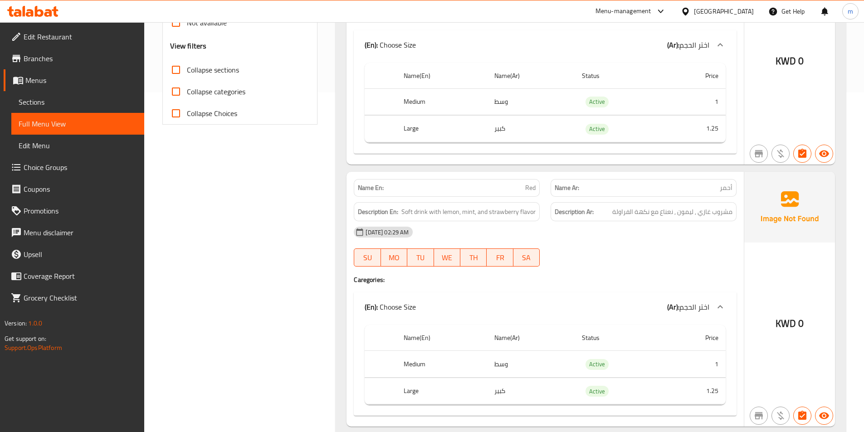
scroll to position [0, 0]
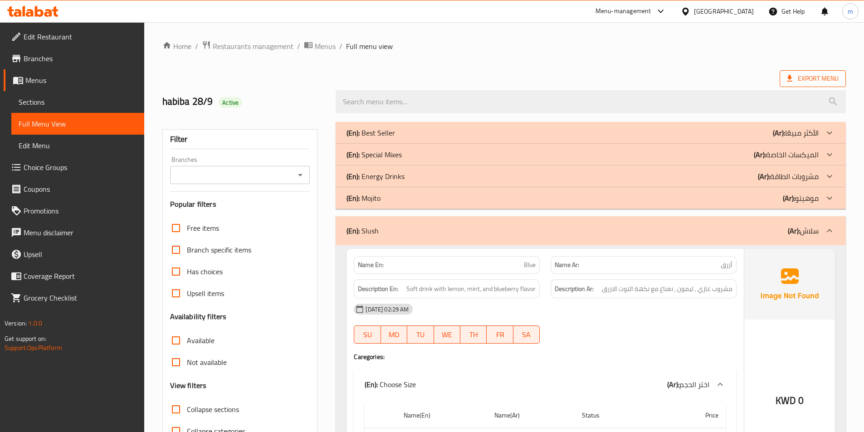
click at [818, 79] on span "Export Menu" at bounding box center [813, 78] width 52 height 11
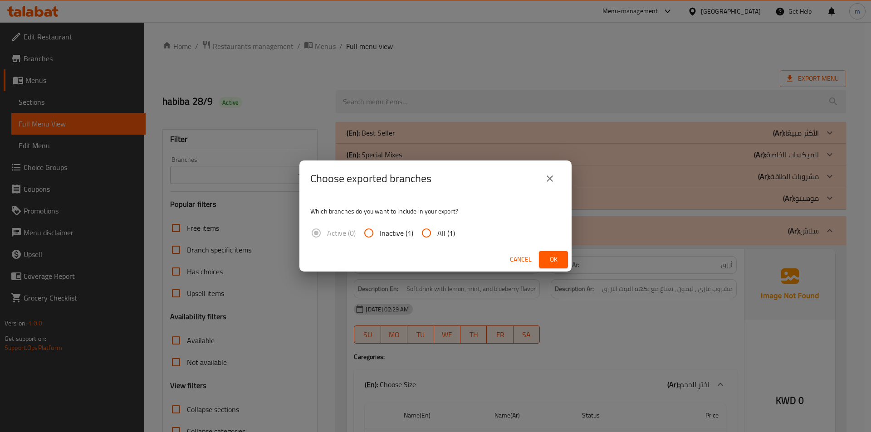
click at [432, 233] on input "All (1)" at bounding box center [427, 233] width 22 height 22
radio input "true"
click at [569, 265] on div "Cancel Ok" at bounding box center [435, 260] width 272 height 24
click at [565, 264] on button "Ok" at bounding box center [553, 259] width 29 height 17
